Goal: Information Seeking & Learning: Learn about a topic

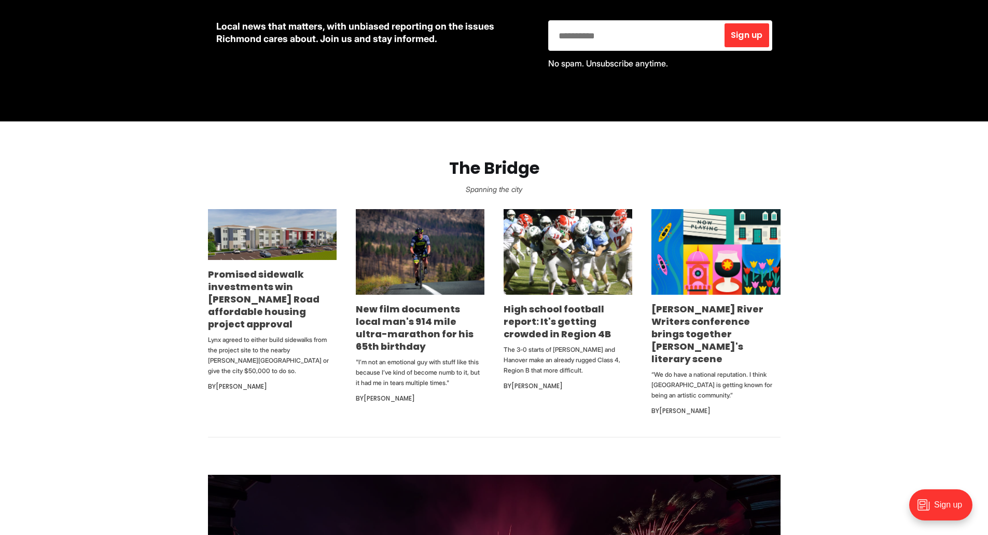
scroll to position [519, 0]
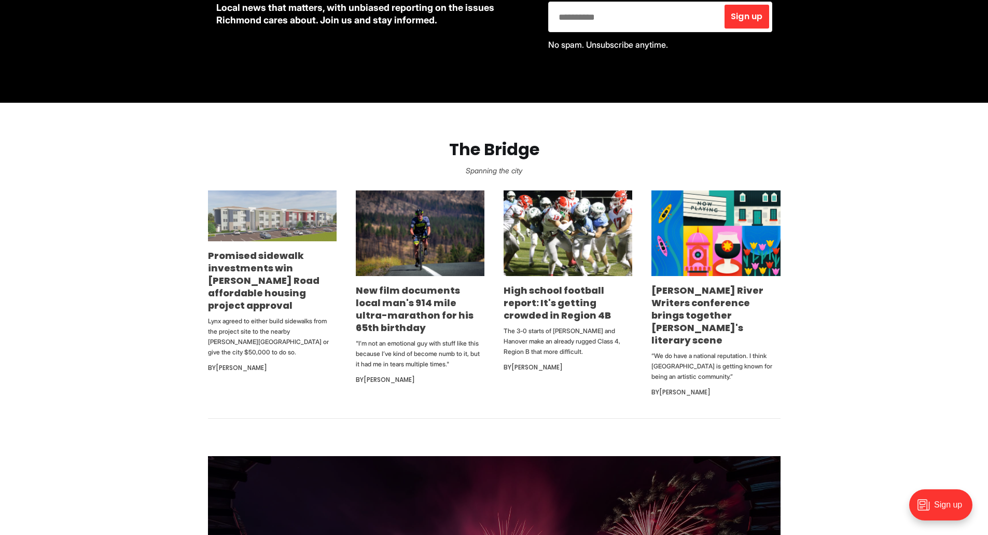
click at [229, 219] on img at bounding box center [272, 215] width 129 height 51
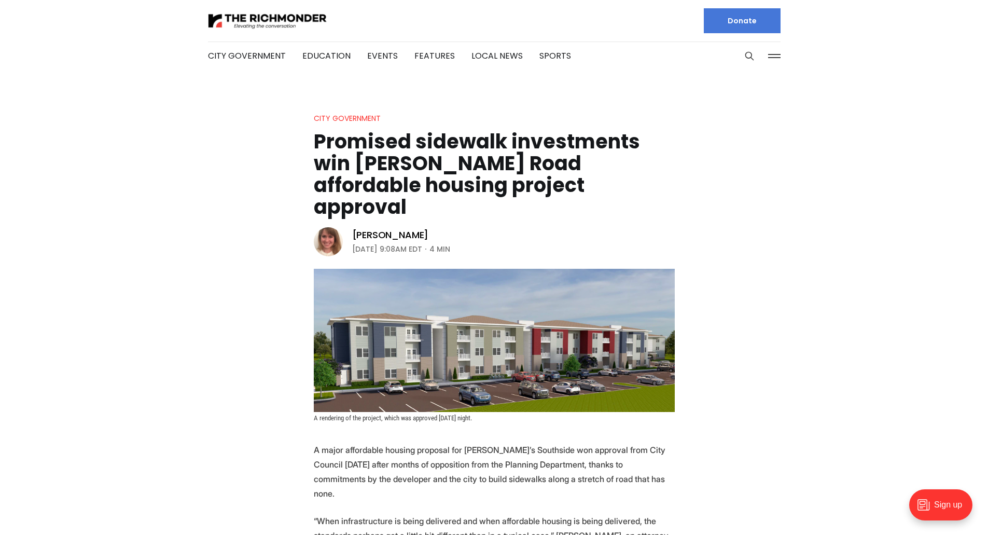
click at [272, 171] on header "City Government Promised sidewalk investments win [PERSON_NAME] Road affordable…" at bounding box center [494, 267] width 988 height 310
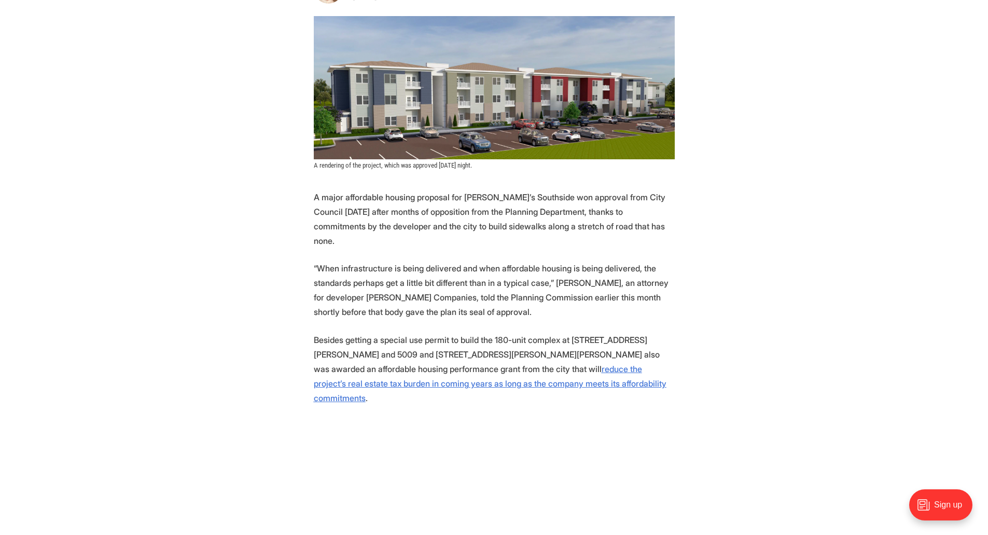
scroll to position [259, 0]
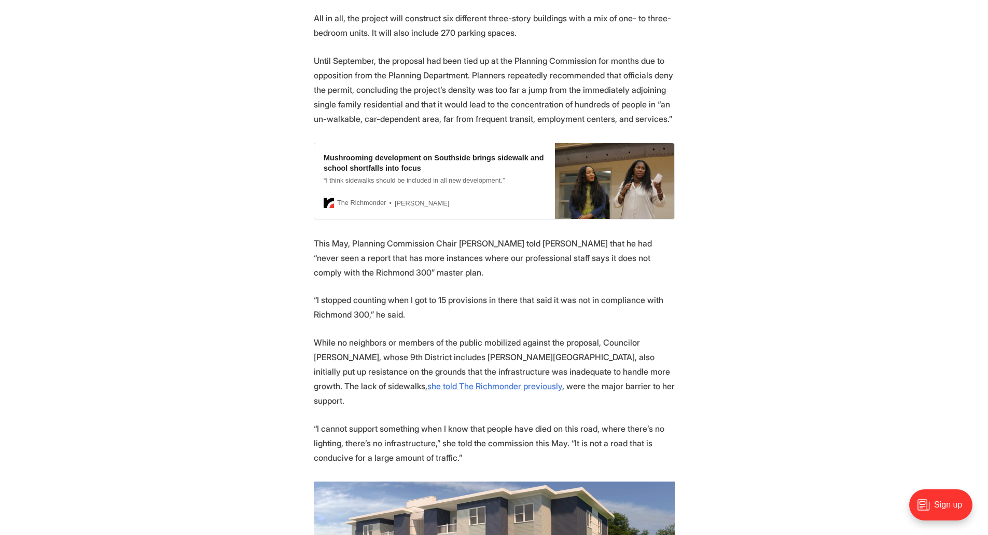
scroll to position [882, 0]
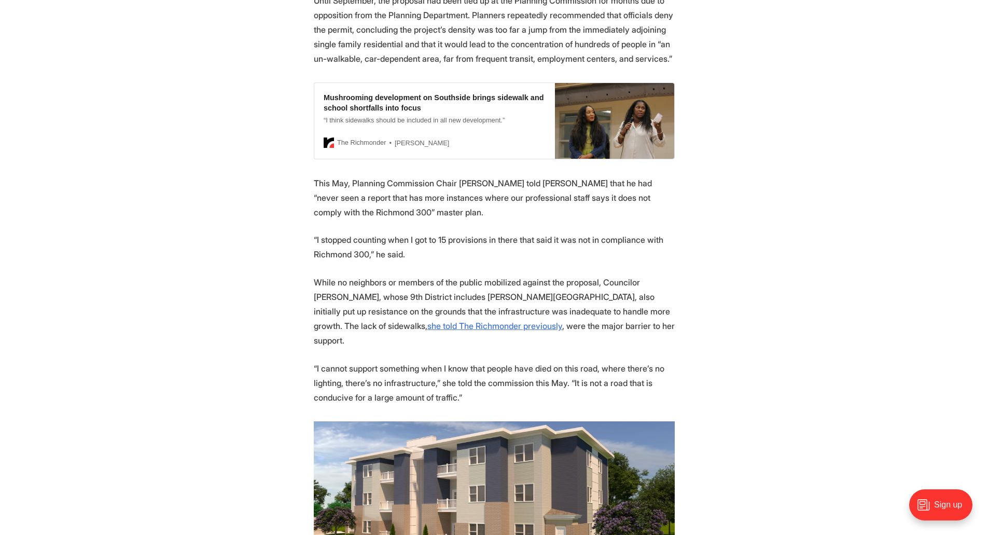
scroll to position [985, 0]
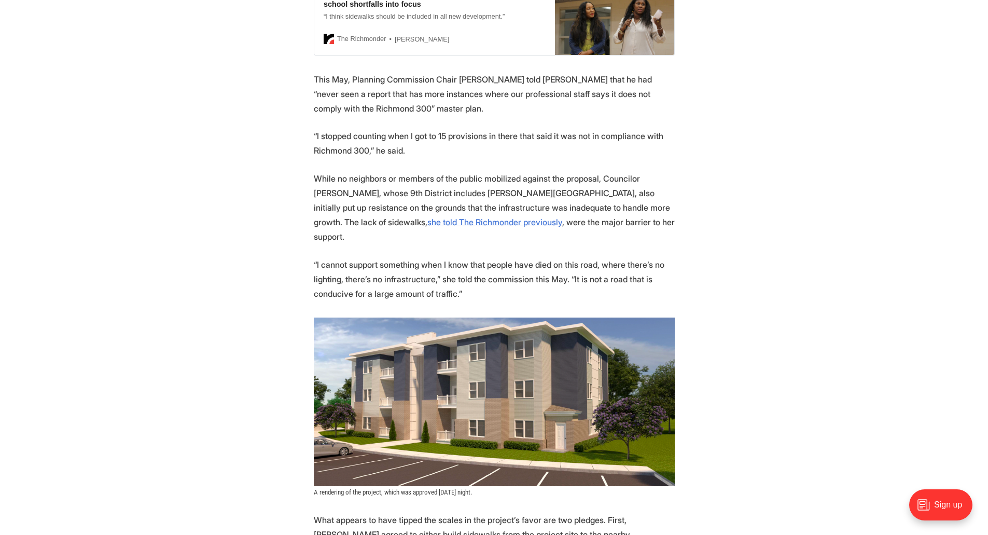
scroll to position [1089, 0]
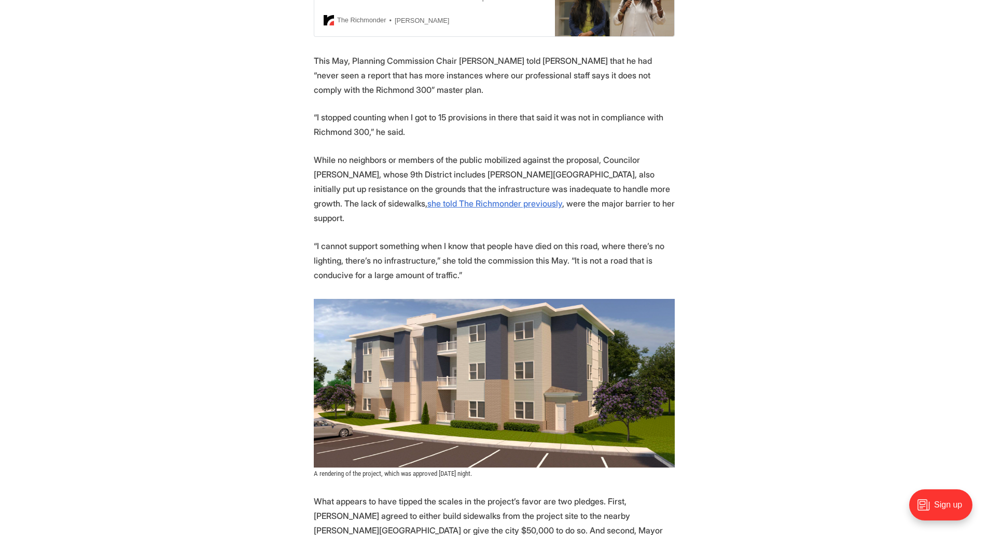
click at [292, 117] on section "A major affordable housing proposal for [PERSON_NAME]’s Southside won approval …" at bounding box center [494, 519] width 988 height 2333
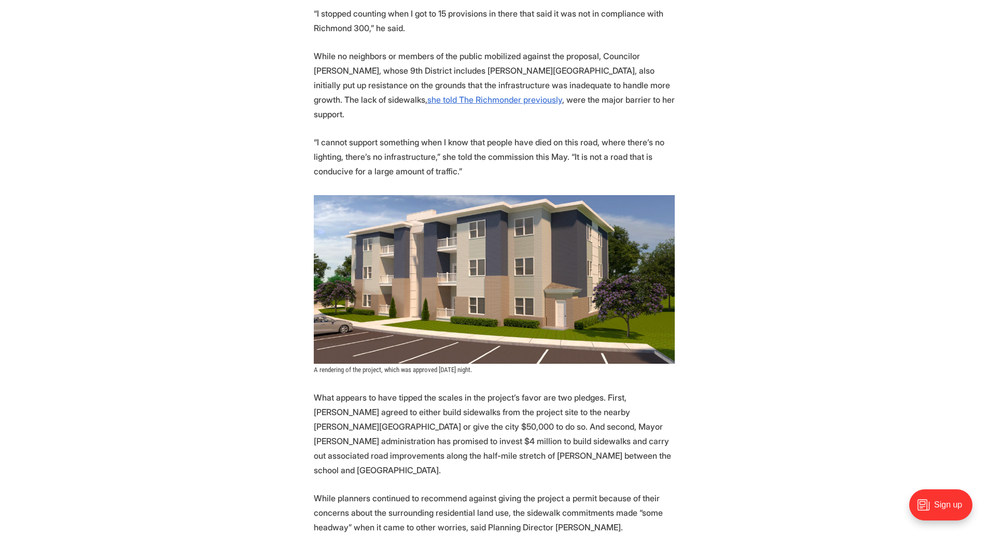
scroll to position [1245, 0]
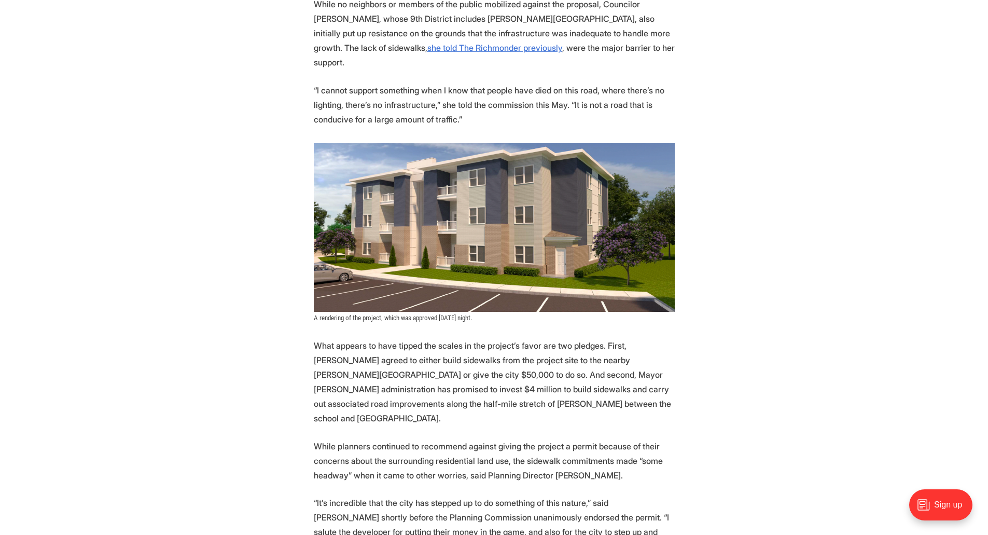
click at [700, 52] on section "A major affordable housing proposal for [PERSON_NAME]’s Southside won approval …" at bounding box center [494, 364] width 988 height 2333
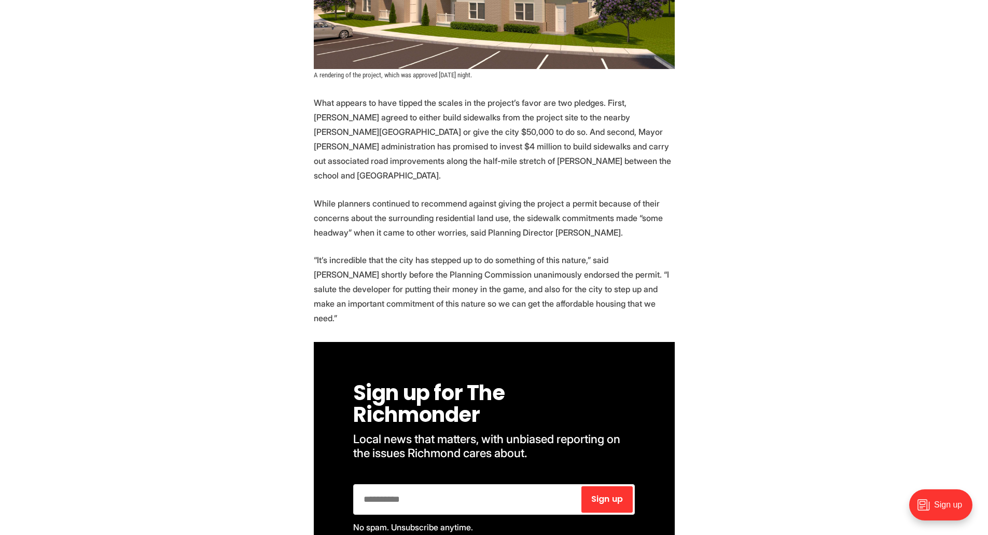
scroll to position [1504, 0]
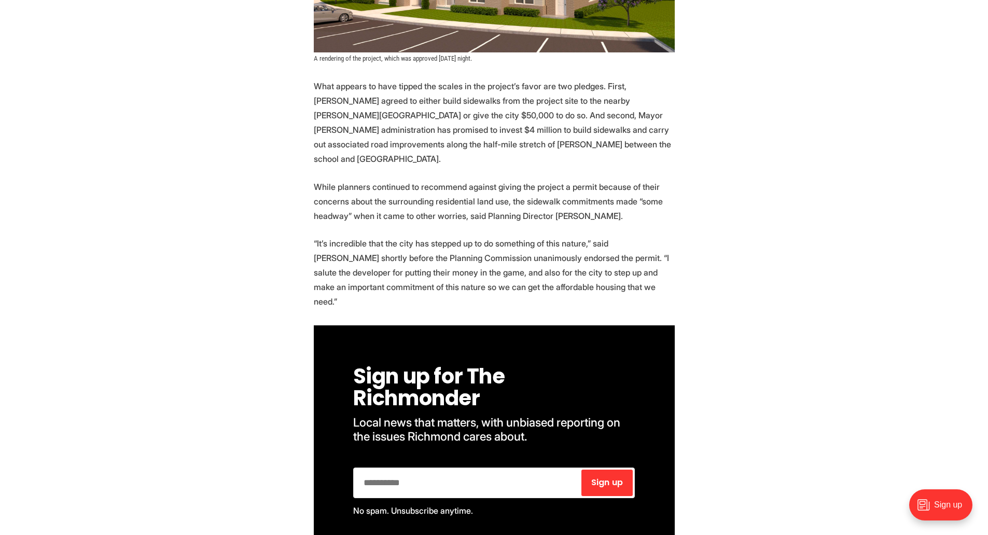
click at [697, 99] on section "A major affordable housing proposal for [PERSON_NAME]’s Southside won approval …" at bounding box center [494, 104] width 988 height 2333
click at [694, 133] on section "A major affordable housing proposal for [PERSON_NAME]’s Southside won approval …" at bounding box center [494, 104] width 988 height 2333
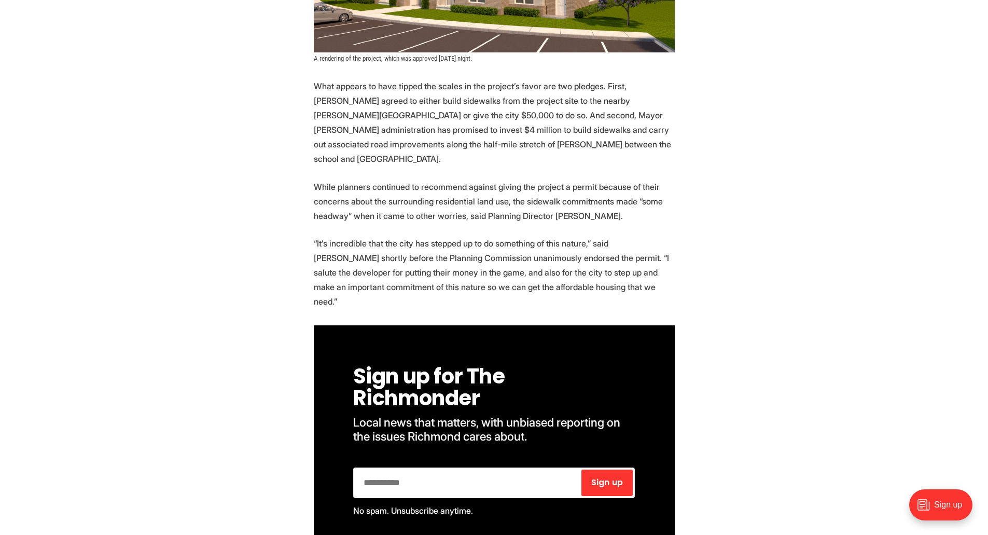
click at [694, 133] on section "A major affordable housing proposal for [PERSON_NAME]’s Southside won approval …" at bounding box center [494, 104] width 988 height 2333
click at [695, 126] on section "A major affordable housing proposal for [PERSON_NAME]’s Southside won approval …" at bounding box center [494, 104] width 988 height 2333
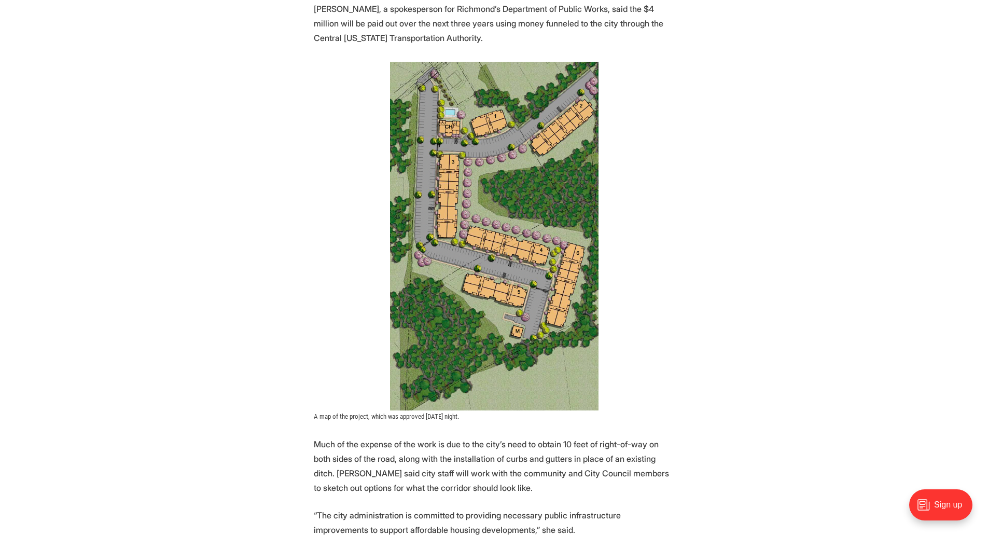
scroll to position [2334, 0]
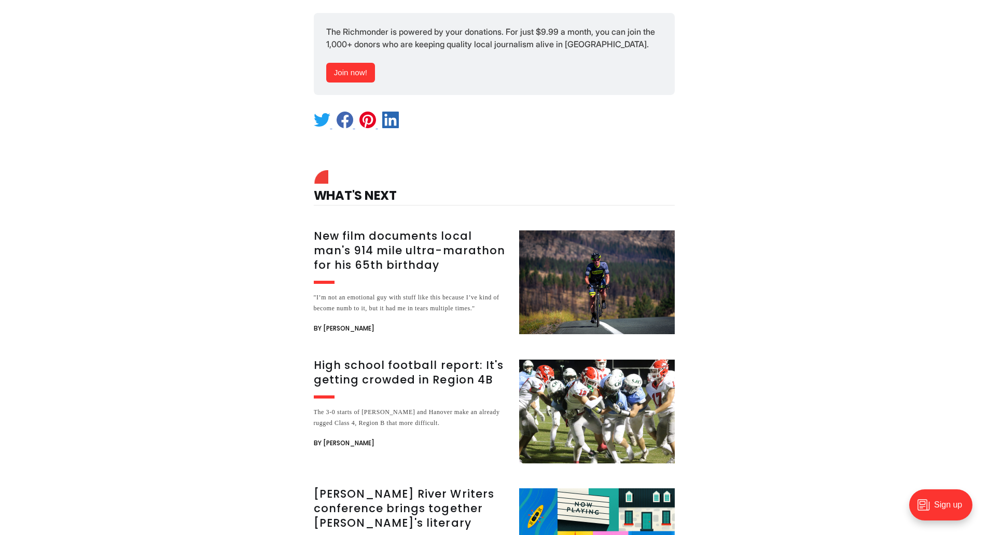
scroll to position [2645, 0]
